Goal: Obtain resource: Obtain resource

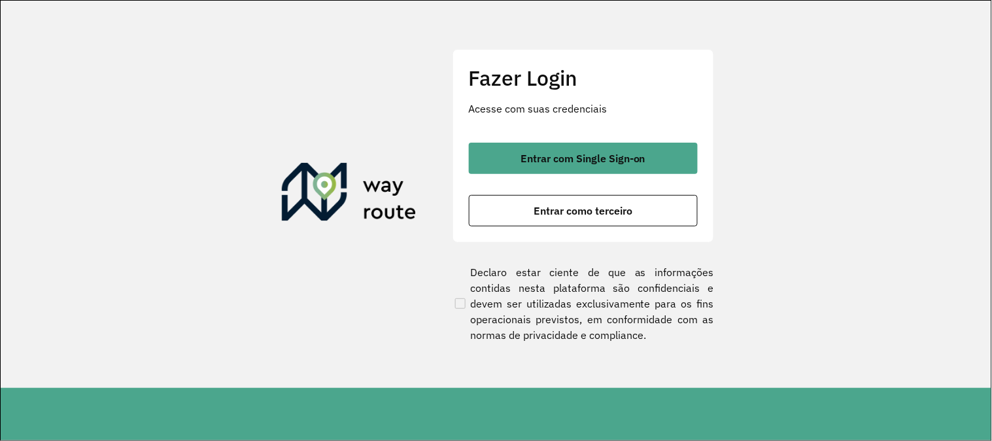
click at [511, 171] on button "Entrar com Single Sign-on" at bounding box center [583, 158] width 229 height 31
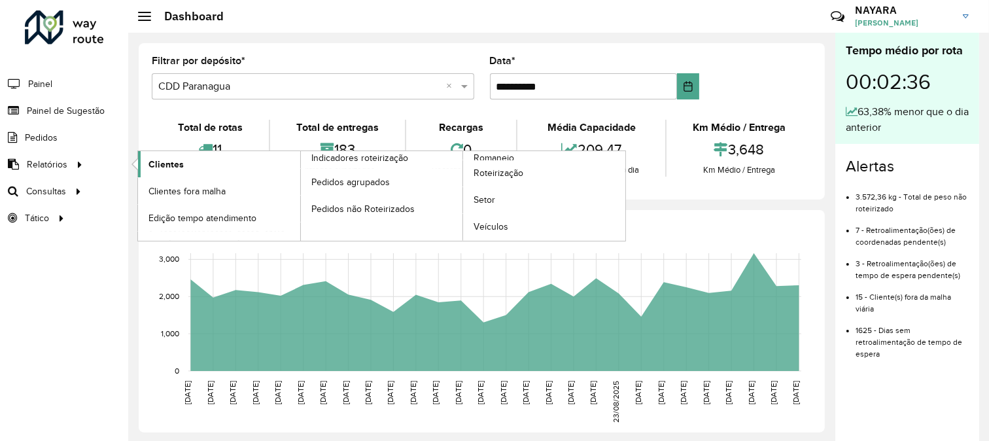
click at [160, 161] on span "Clientes" at bounding box center [165, 165] width 35 height 14
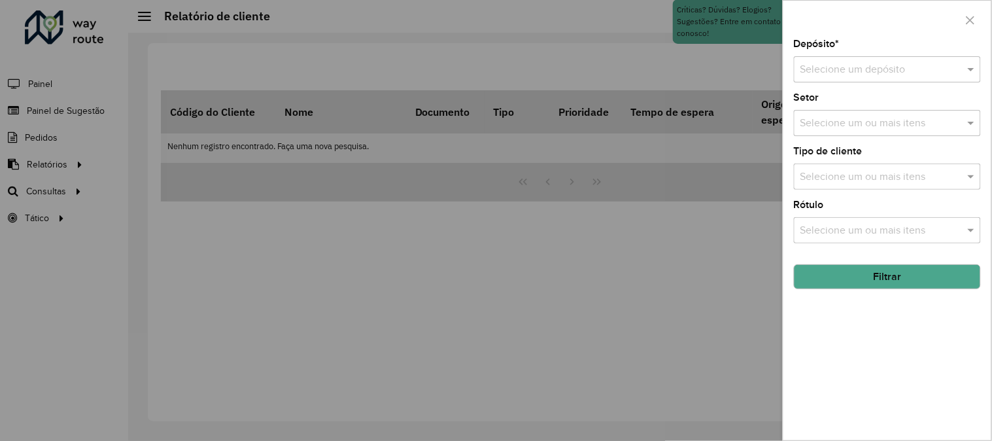
click at [848, 77] on div "Selecione um depósito" at bounding box center [887, 69] width 187 height 26
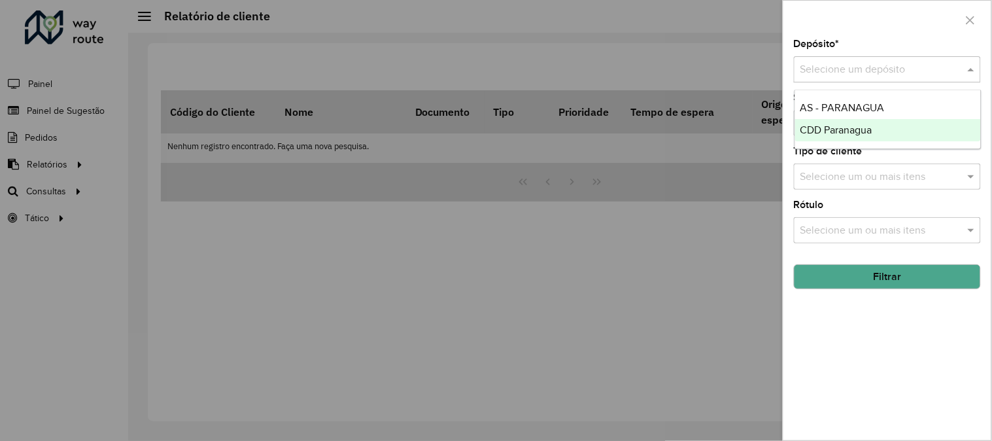
click at [832, 122] on div "CDD Paranagua" at bounding box center [888, 130] width 186 height 22
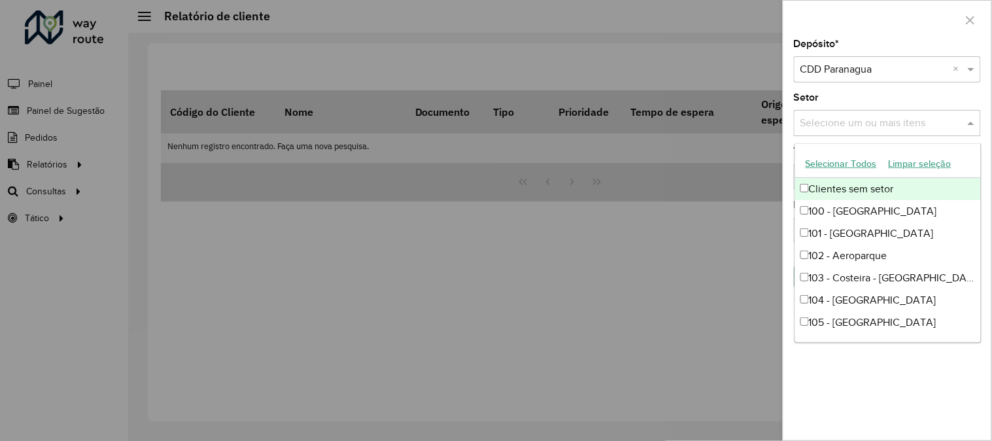
click at [873, 122] on input "text" at bounding box center [880, 124] width 167 height 16
click at [851, 159] on button "Selecionar Todos" at bounding box center [841, 164] width 83 height 20
click at [864, 162] on button "Selecionar Todos" at bounding box center [841, 164] width 83 height 20
click at [951, 125] on input "text" at bounding box center [926, 124] width 56 height 16
click at [913, 93] on div "Setor Selecione um ou mais itens" at bounding box center [887, 114] width 187 height 43
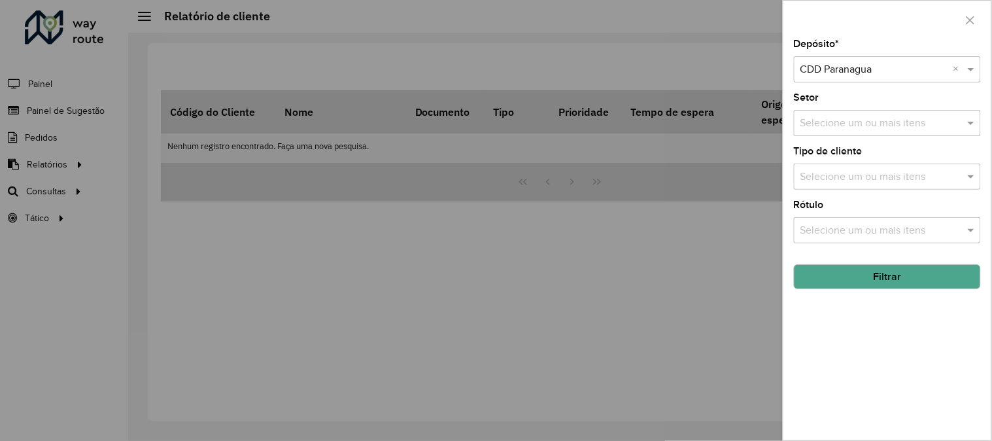
click at [861, 179] on input "text" at bounding box center [880, 177] width 167 height 16
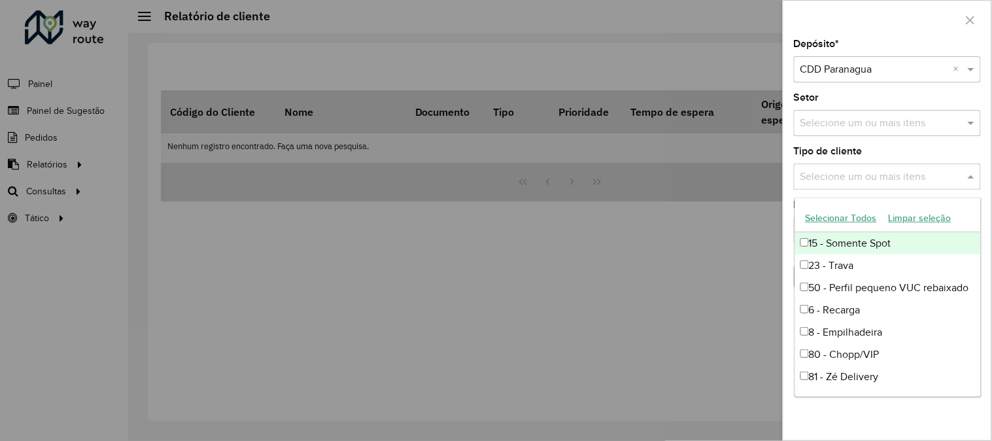
click at [951, 142] on div "Depósito * Selecione um depósito × CDD Paranagua × Setor Selecione um ou mais i…" at bounding box center [887, 239] width 208 height 401
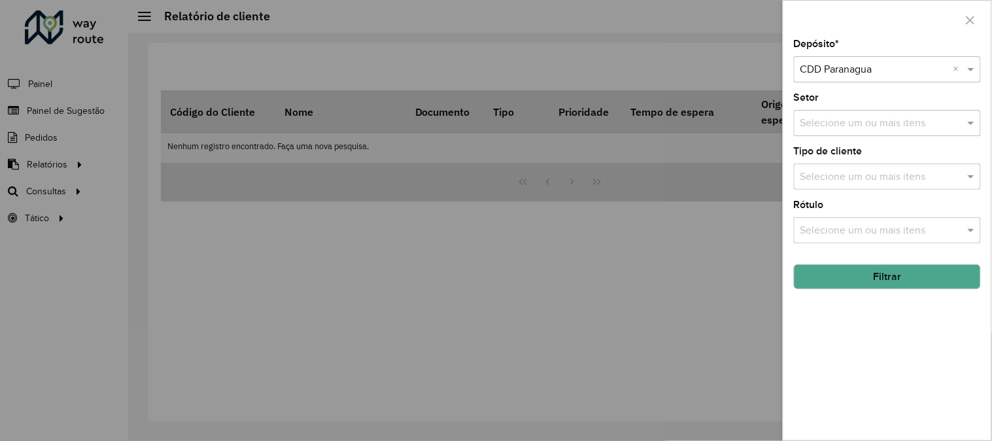
click at [896, 277] on button "Filtrar" at bounding box center [887, 276] width 187 height 25
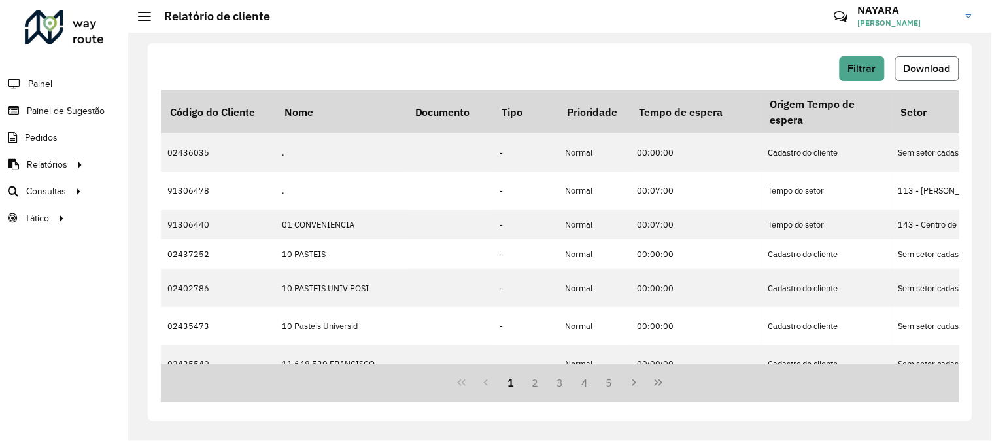
click at [924, 66] on span "Download" at bounding box center [927, 68] width 47 height 11
